Goal: Task Accomplishment & Management: Manage account settings

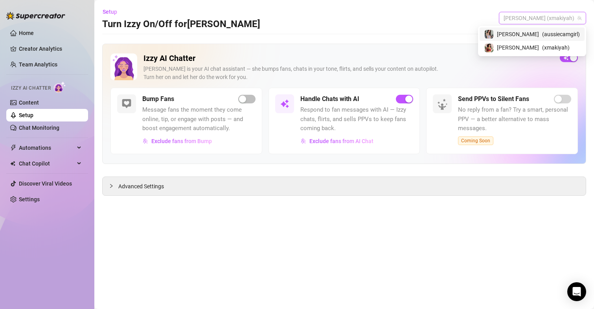
click at [539, 17] on span "[PERSON_NAME] (xmakiyah)" at bounding box center [542, 18] width 78 height 12
click at [539, 32] on div "[PERSON_NAME] ( aussiecamgirl )" at bounding box center [531, 33] width 95 height 9
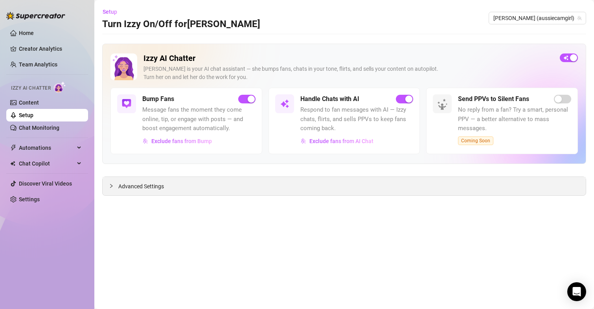
click at [148, 184] on span "Advanced Settings" at bounding box center [141, 186] width 46 height 9
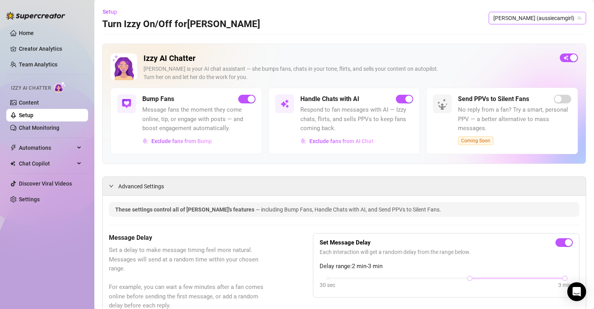
click at [534, 15] on span "[PERSON_NAME] (aussiecamgirl)" at bounding box center [537, 18] width 88 height 12
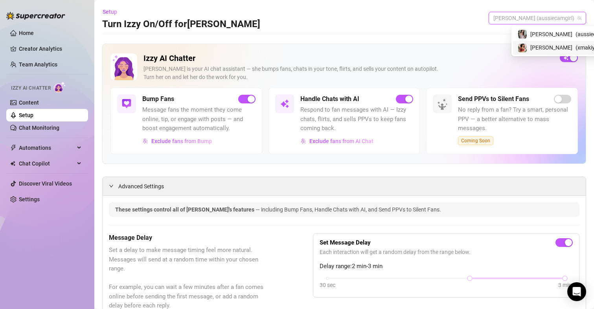
click at [535, 48] on span "[PERSON_NAME]" at bounding box center [551, 47] width 42 height 9
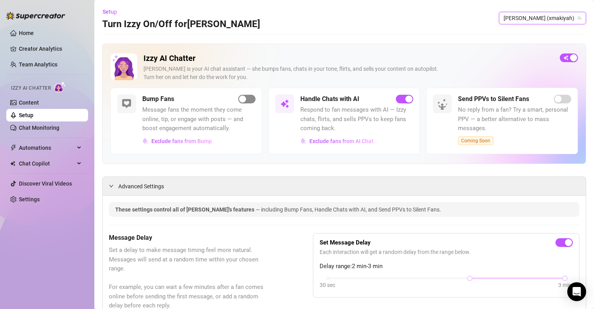
click at [248, 101] on span "button" at bounding box center [246, 99] width 17 height 9
